Goal: Find specific page/section: Find specific page/section

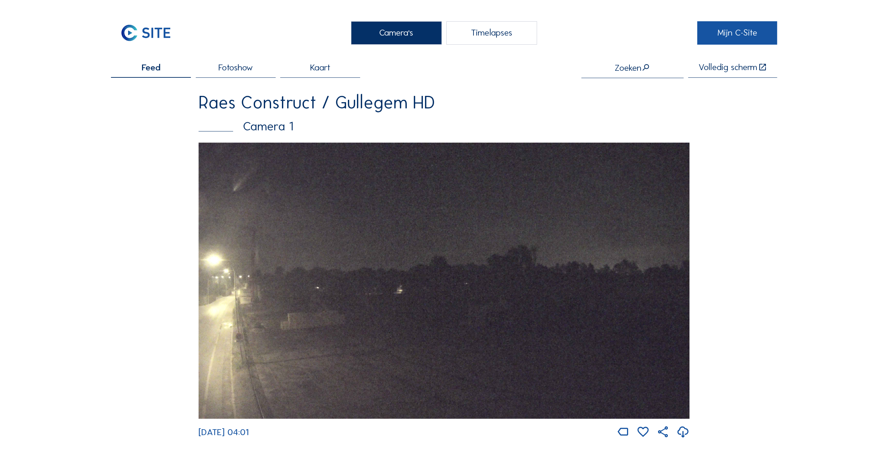
click at [730, 36] on link "Mijn C-Site" at bounding box center [737, 32] width 80 height 23
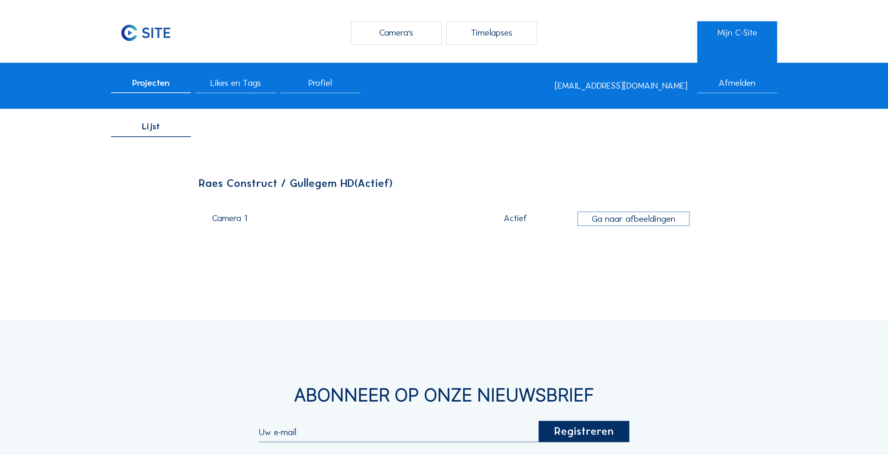
click at [645, 216] on div "Ga naar afbeeldingen" at bounding box center [633, 219] width 112 height 14
